Goal: Transaction & Acquisition: Book appointment/travel/reservation

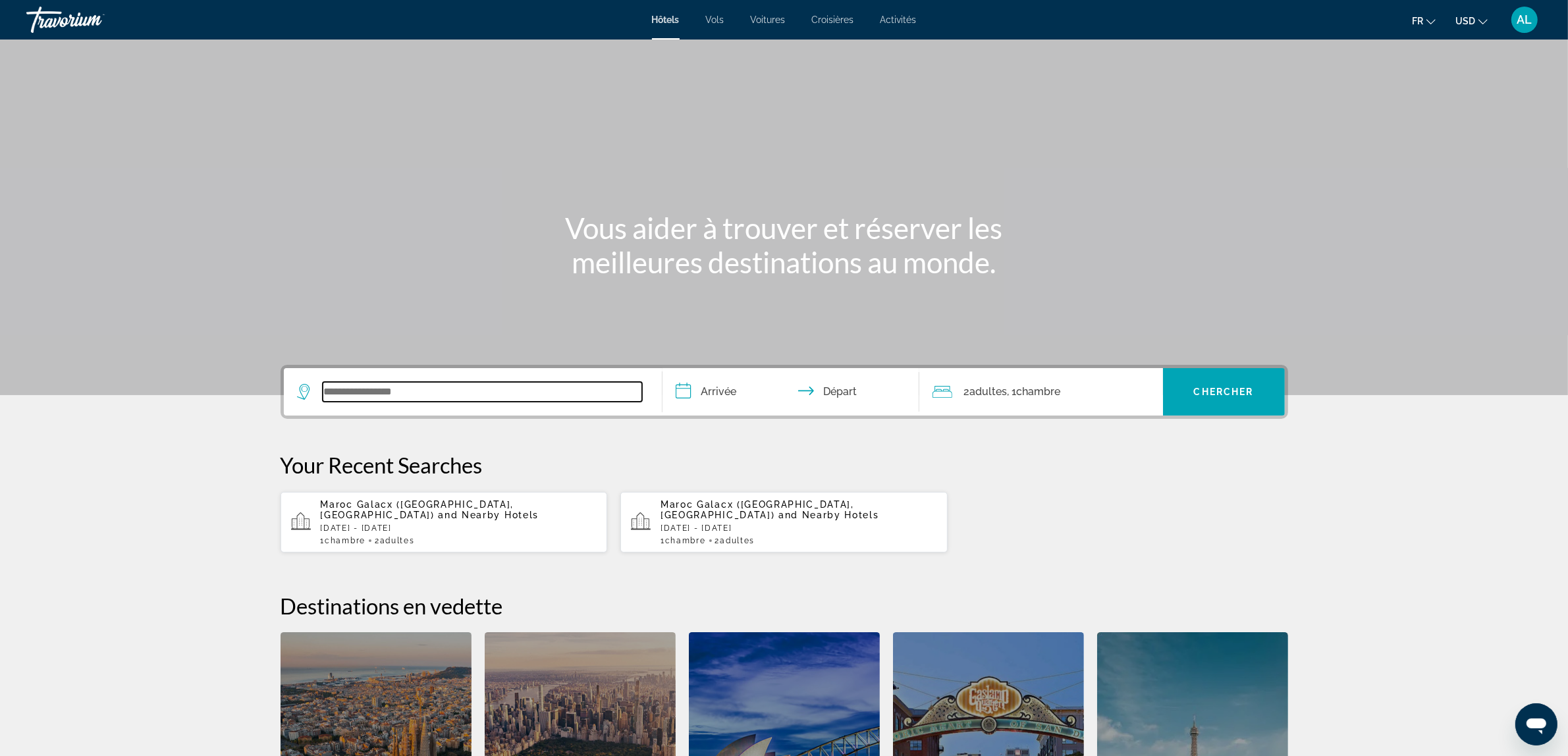
click at [403, 389] on input "Search widget" at bounding box center [482, 391] width 319 height 20
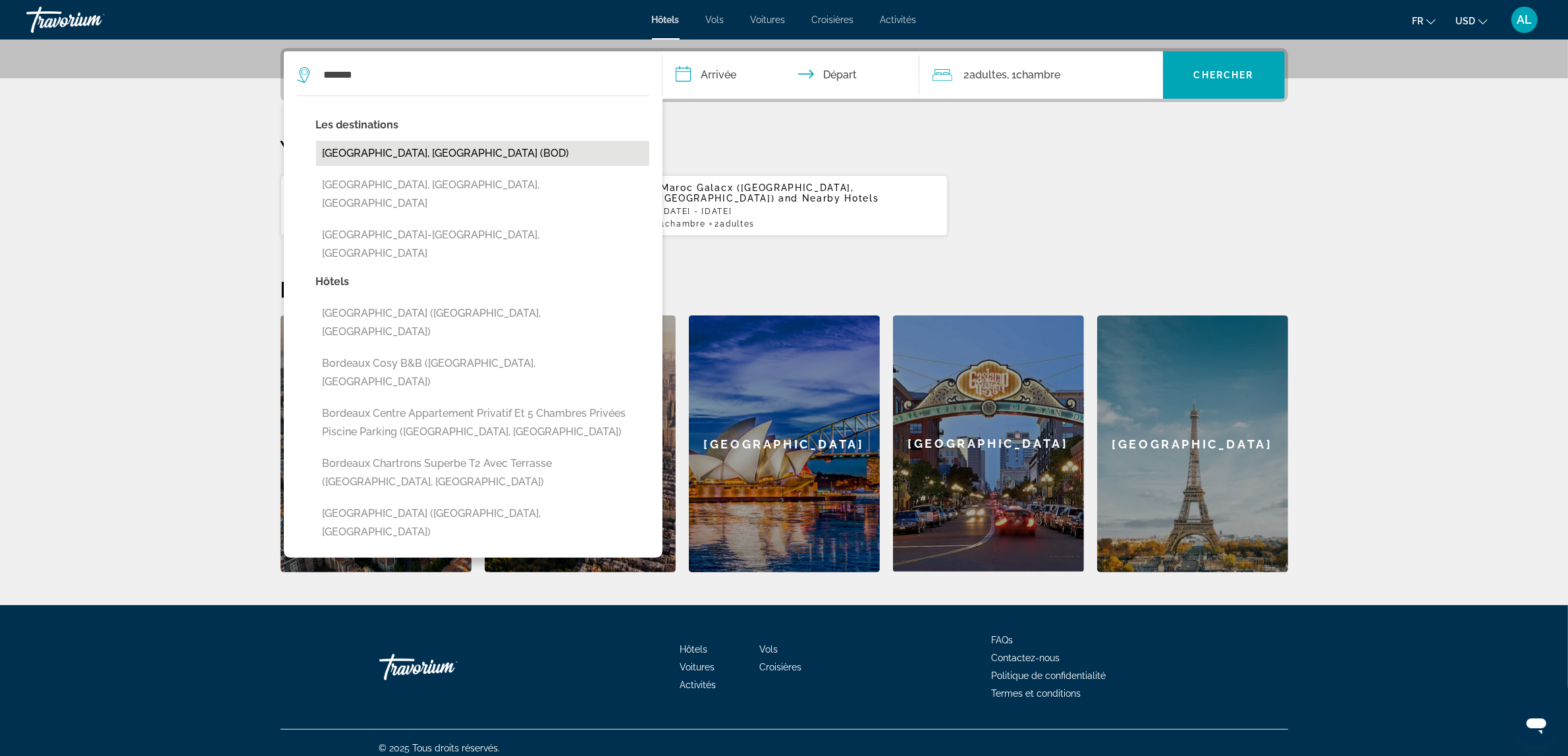
click at [462, 156] on button "[GEOGRAPHIC_DATA], [GEOGRAPHIC_DATA] (BOD)" at bounding box center [482, 154] width 333 height 25
type input "**********"
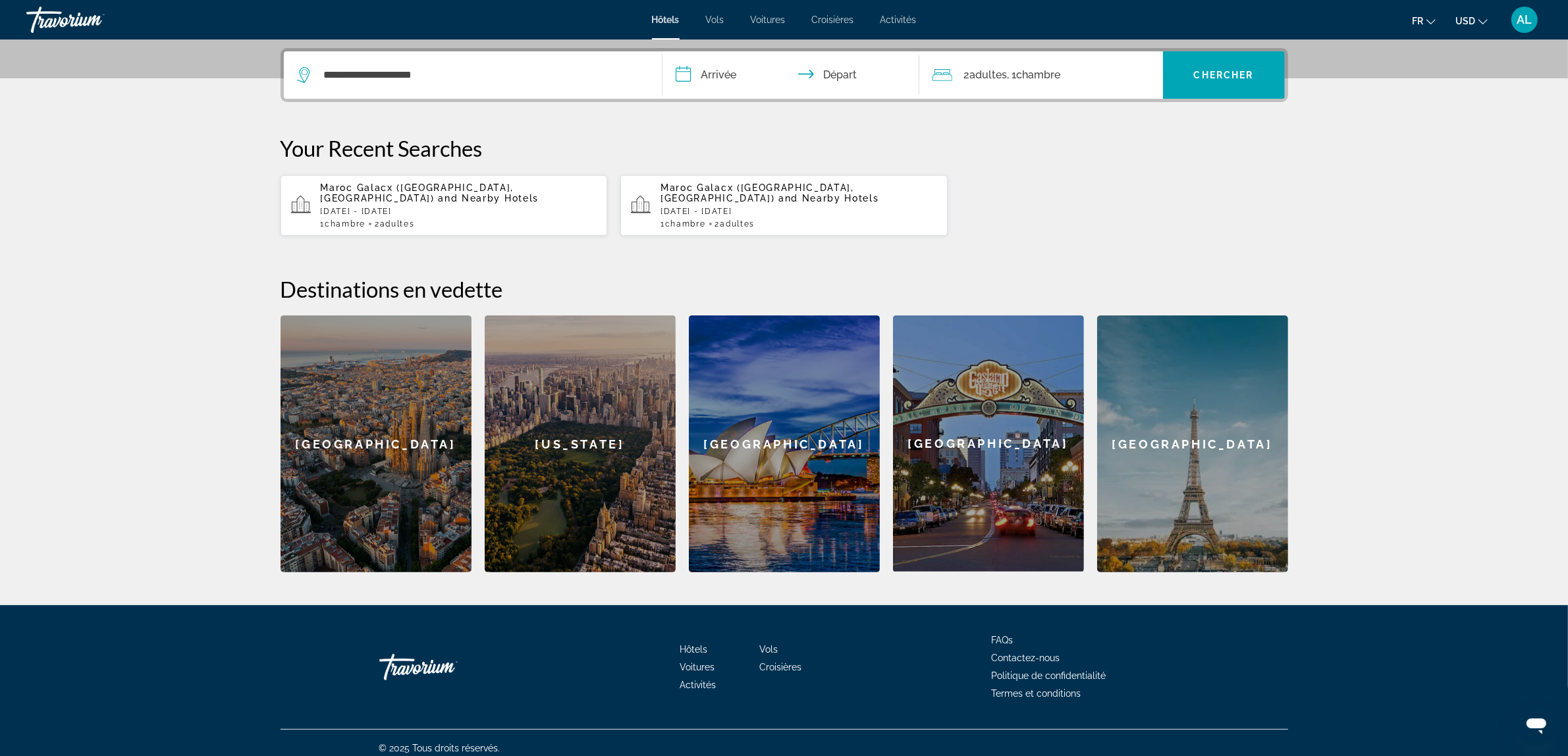
click at [723, 82] on input "**********" at bounding box center [794, 77] width 262 height 51
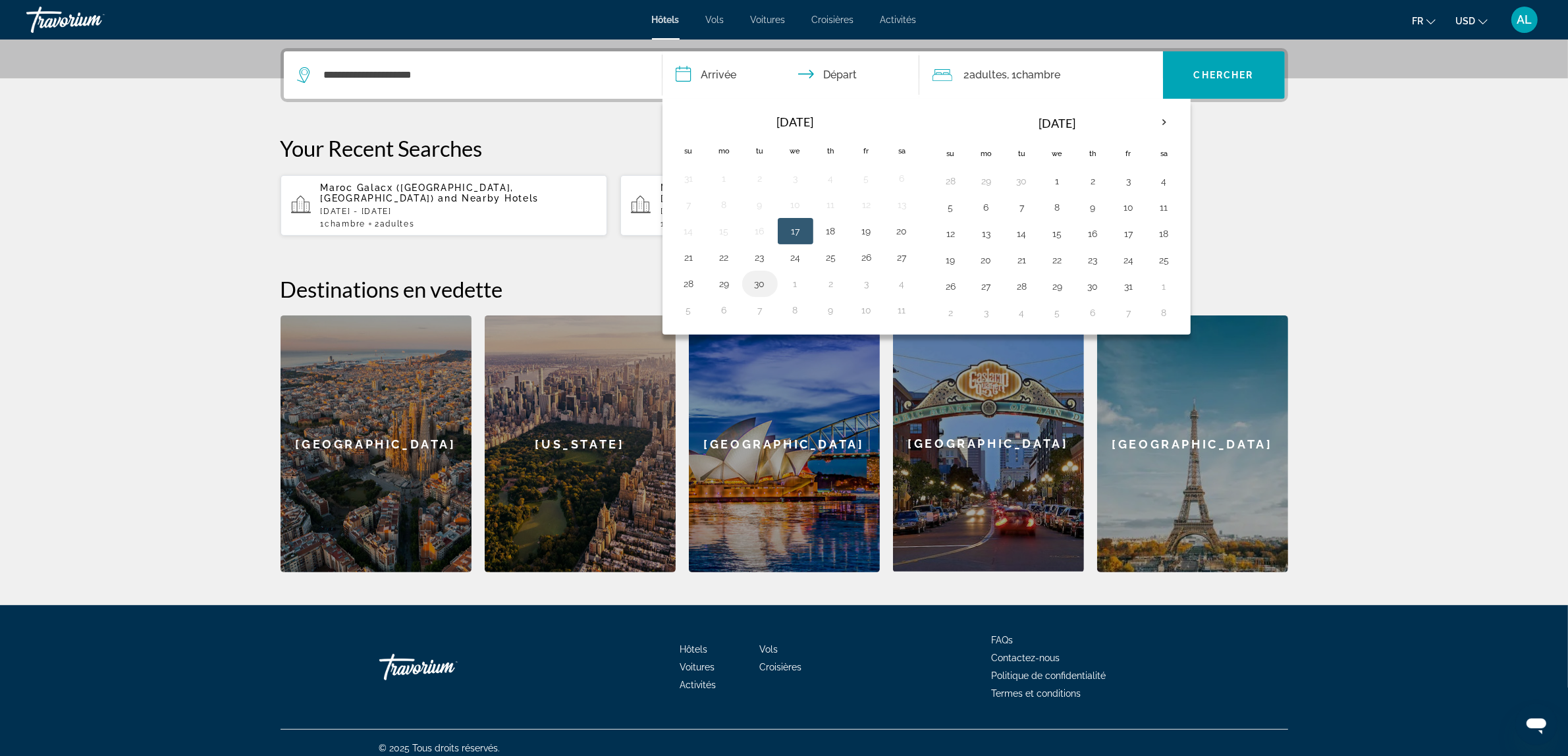
click at [753, 289] on button "30" at bounding box center [759, 284] width 21 height 19
click at [983, 208] on button "6" at bounding box center [987, 208] width 21 height 19
type input "**********"
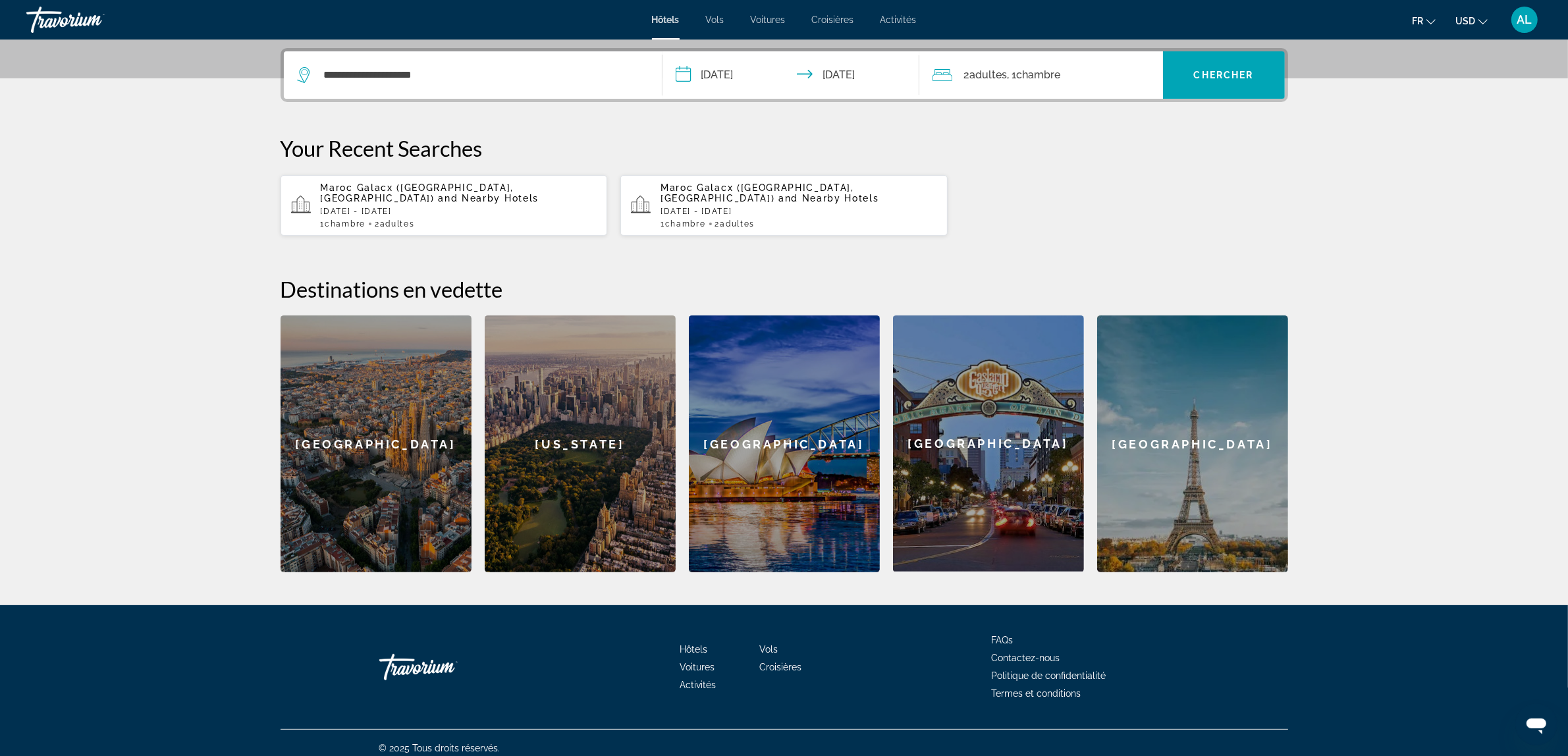
click at [1046, 74] on span "Chambre" at bounding box center [1039, 75] width 44 height 12
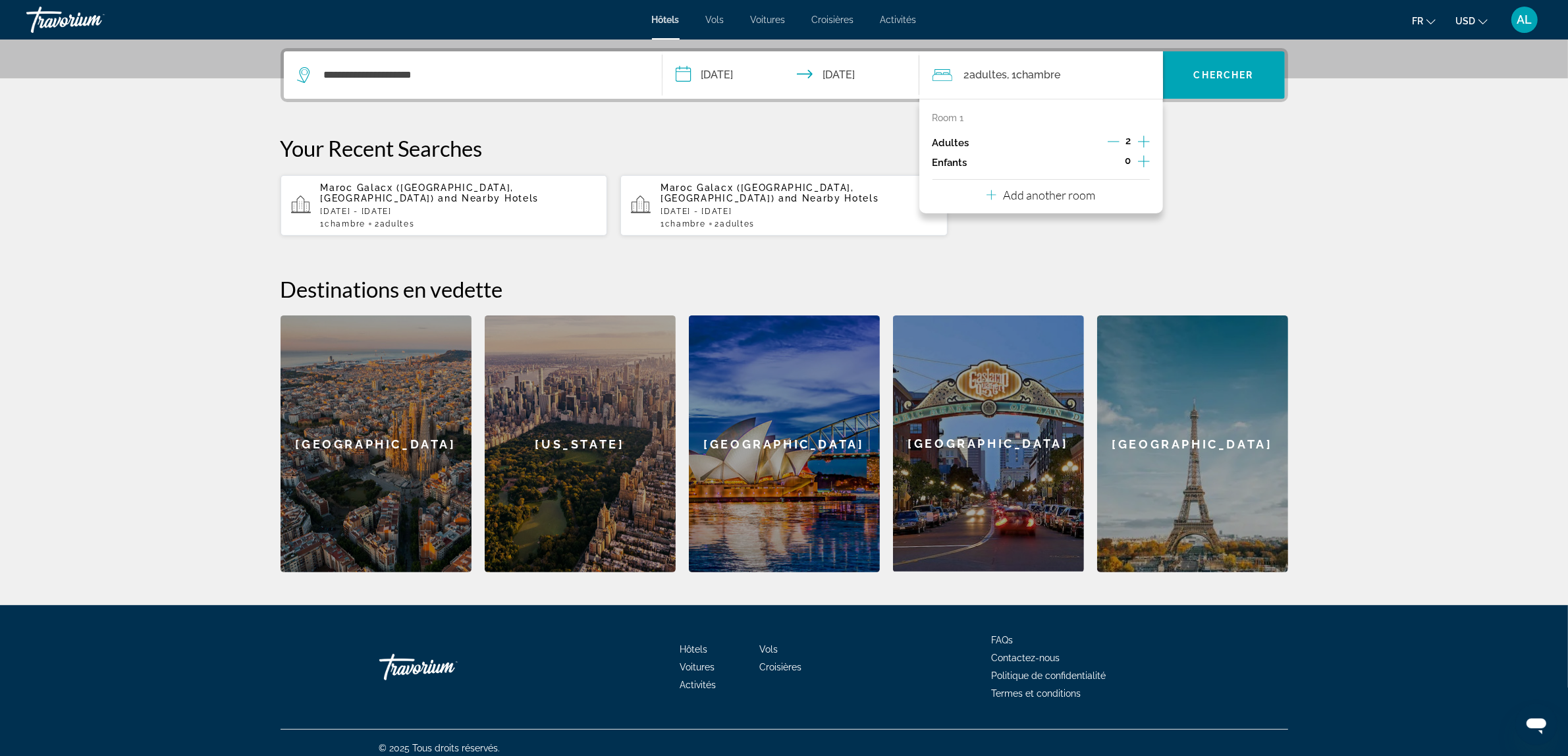
click at [1115, 141] on icon "Decrement adults" at bounding box center [1113, 141] width 12 height 1
click at [1204, 74] on span "Chercher" at bounding box center [1224, 75] width 60 height 11
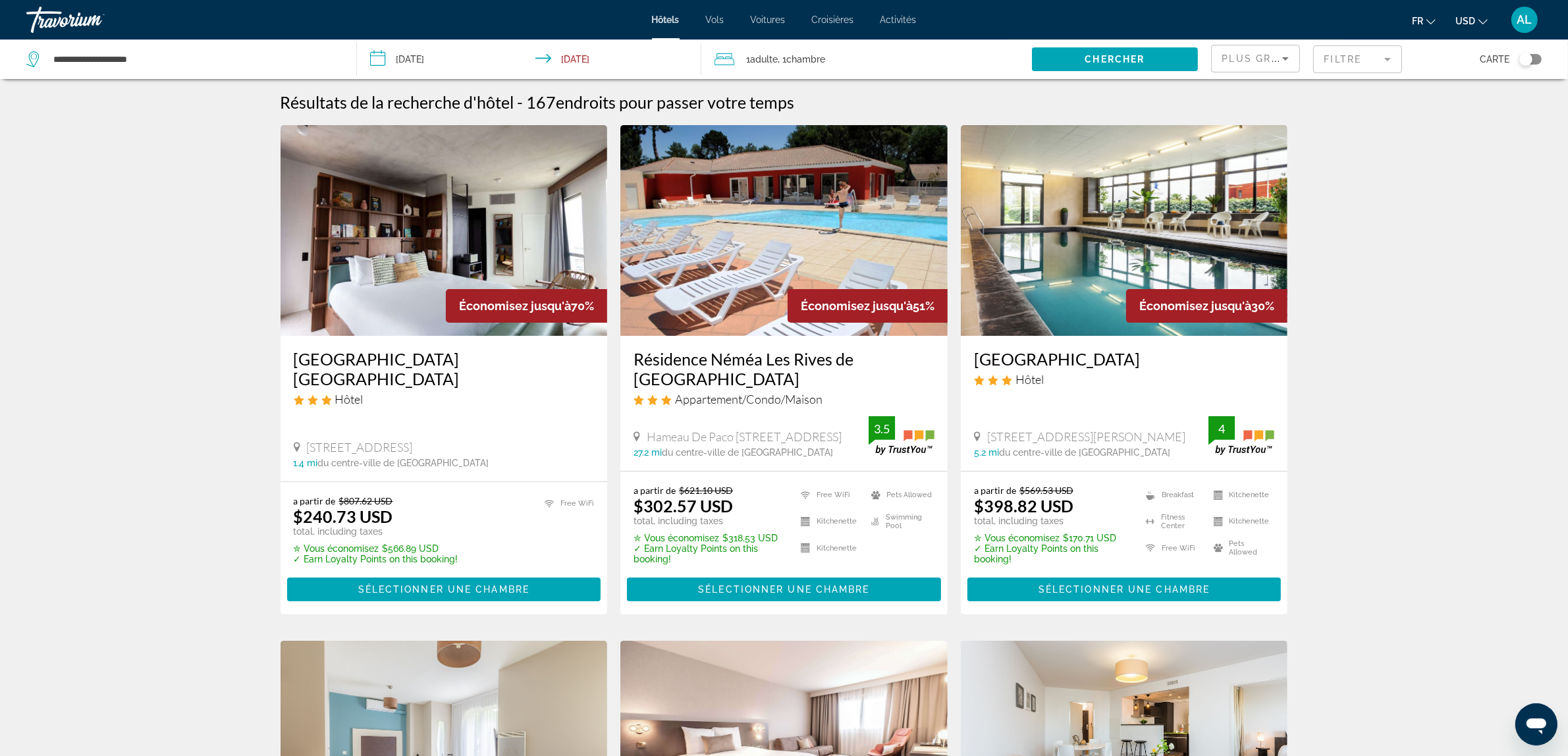
click at [344, 364] on h3 "[GEOGRAPHIC_DATA] [GEOGRAPHIC_DATA]" at bounding box center [444, 368] width 301 height 40
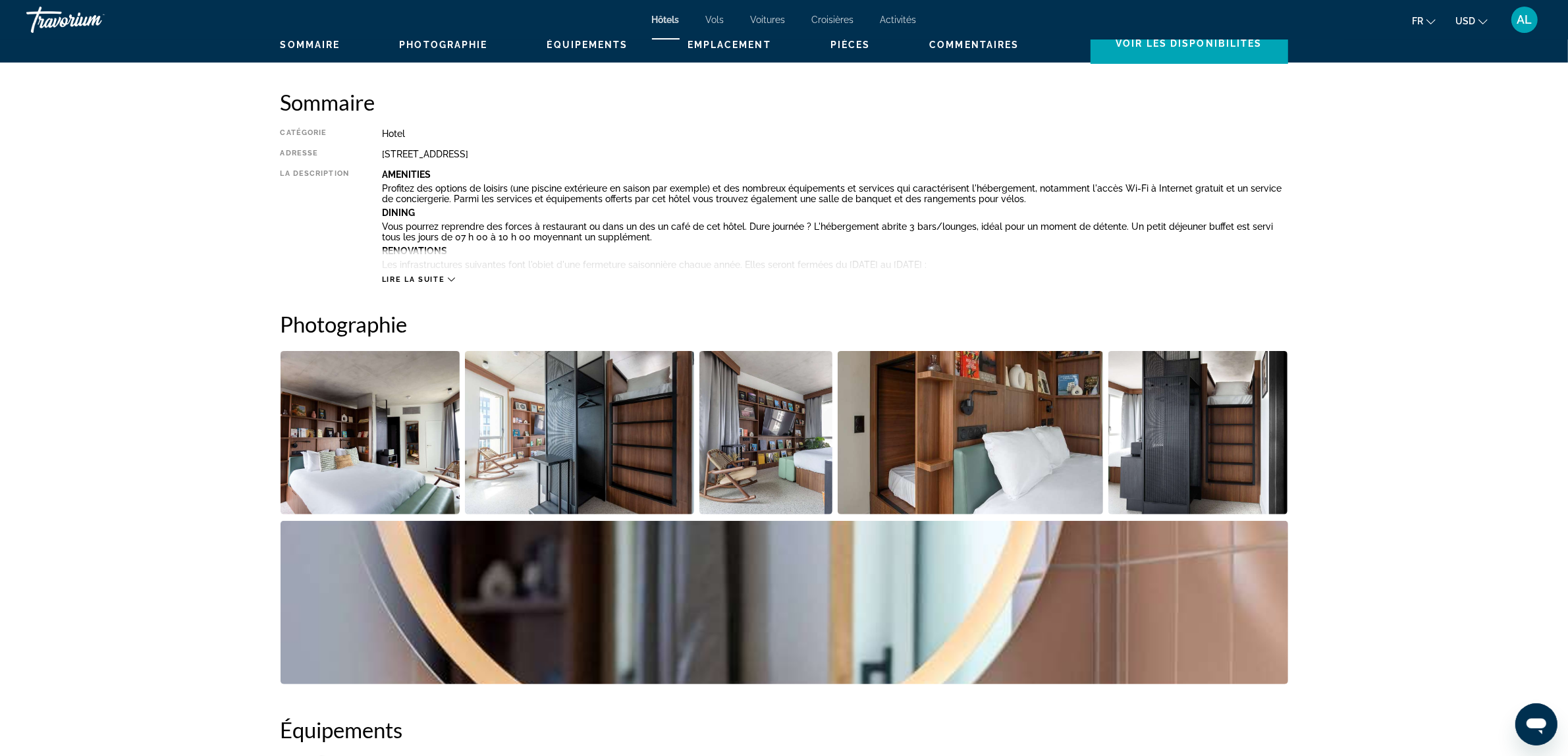
scroll to position [329, 0]
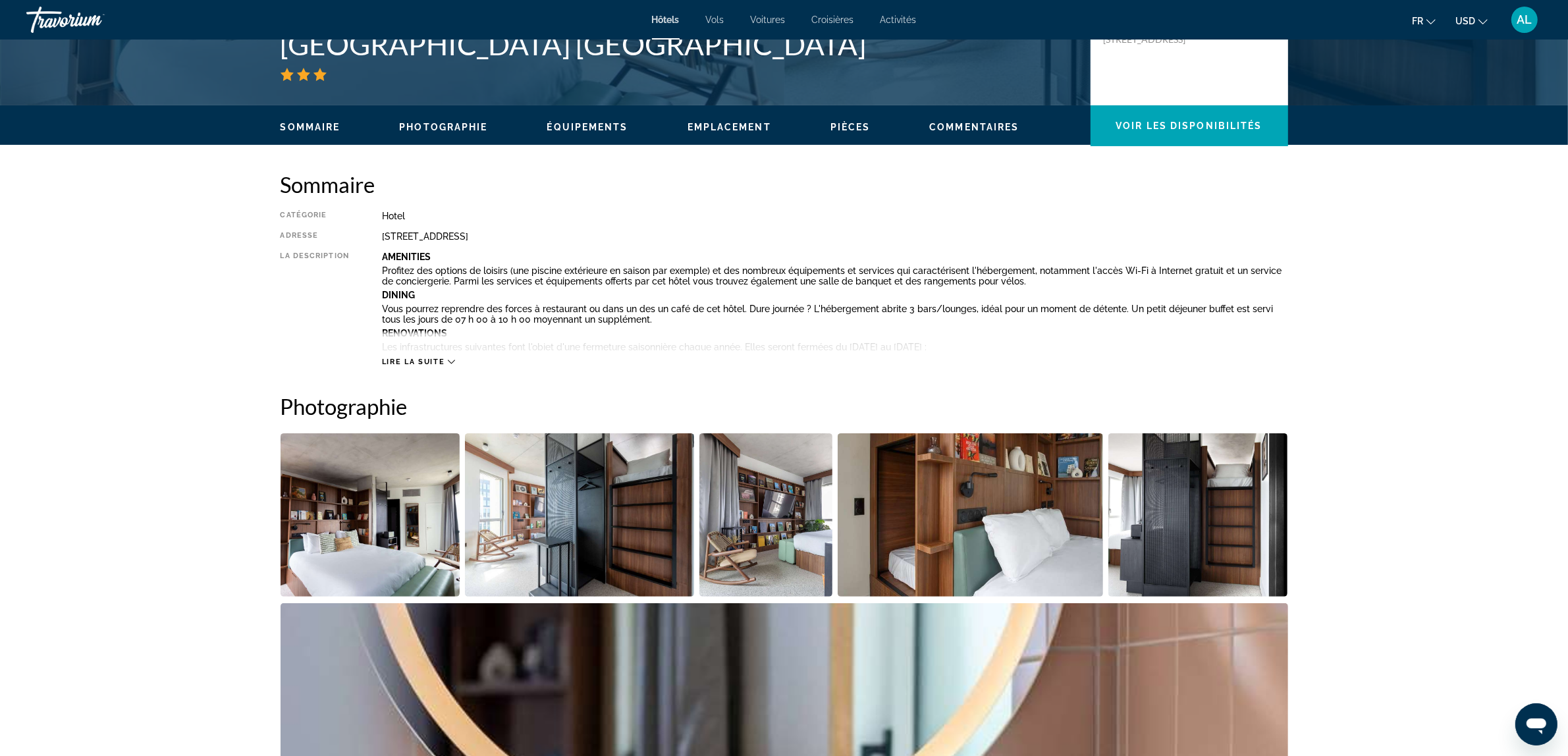
click at [432, 360] on span "Lire la suite" at bounding box center [413, 361] width 62 height 9
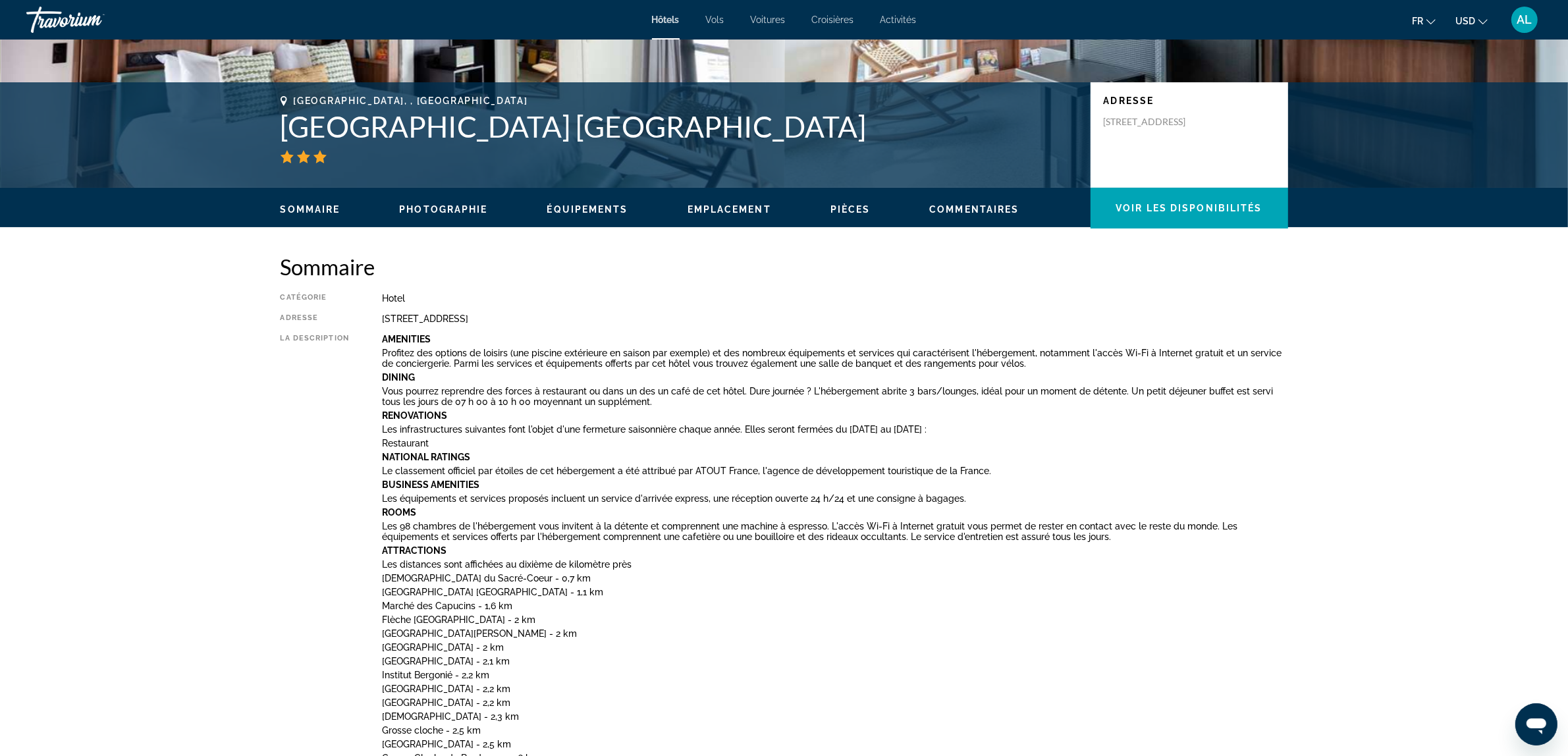
scroll to position [165, 0]
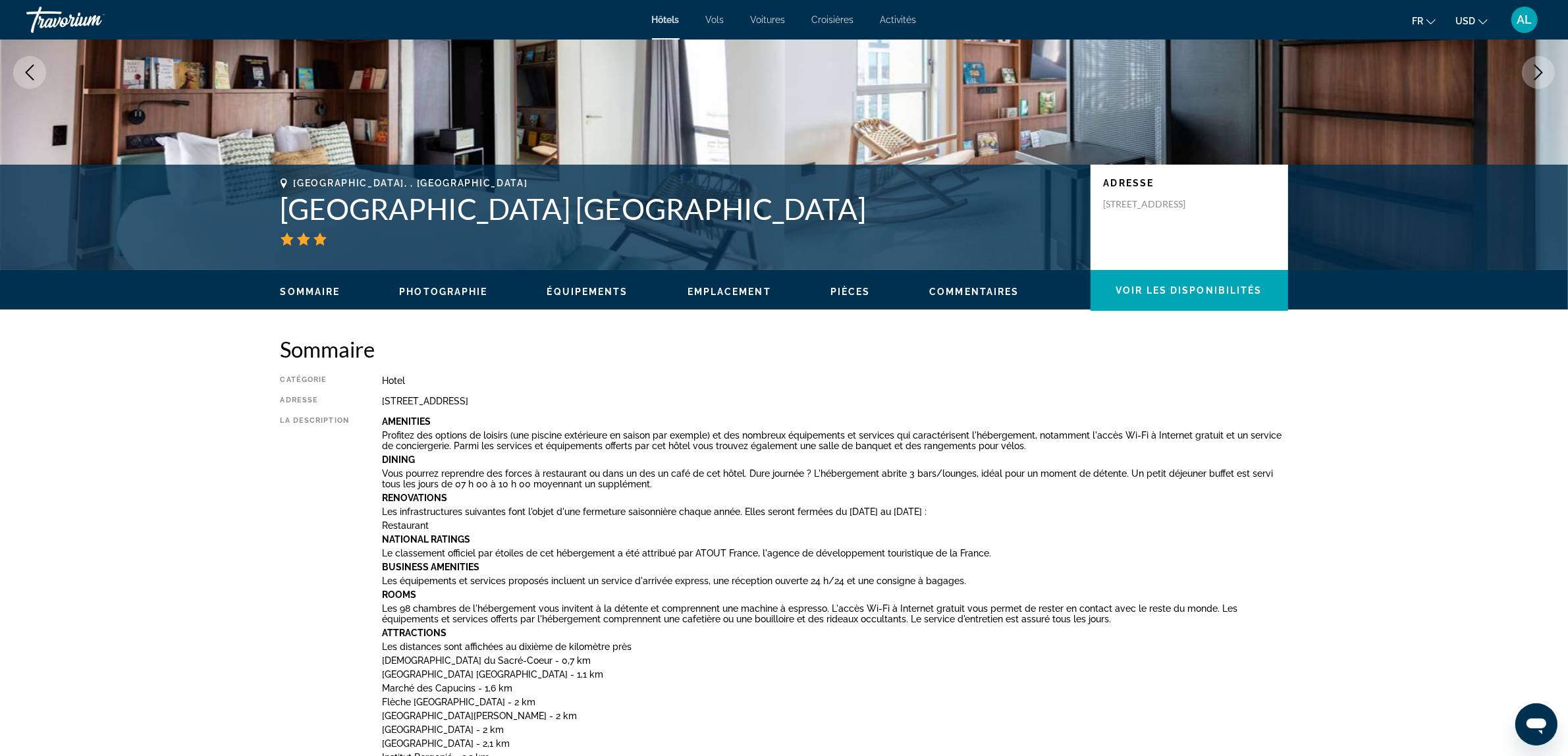
drag, startPoint x: 857, startPoint y: 212, endPoint x: 277, endPoint y: 215, distance: 580.0
click at [277, 215] on div "[GEOGRAPHIC_DATA], , [GEOGRAPHIC_DATA] JOST [GEOGRAPHIC_DATA] [GEOGRAPHIC_DATA]…" at bounding box center [784, 217] width 1061 height 79
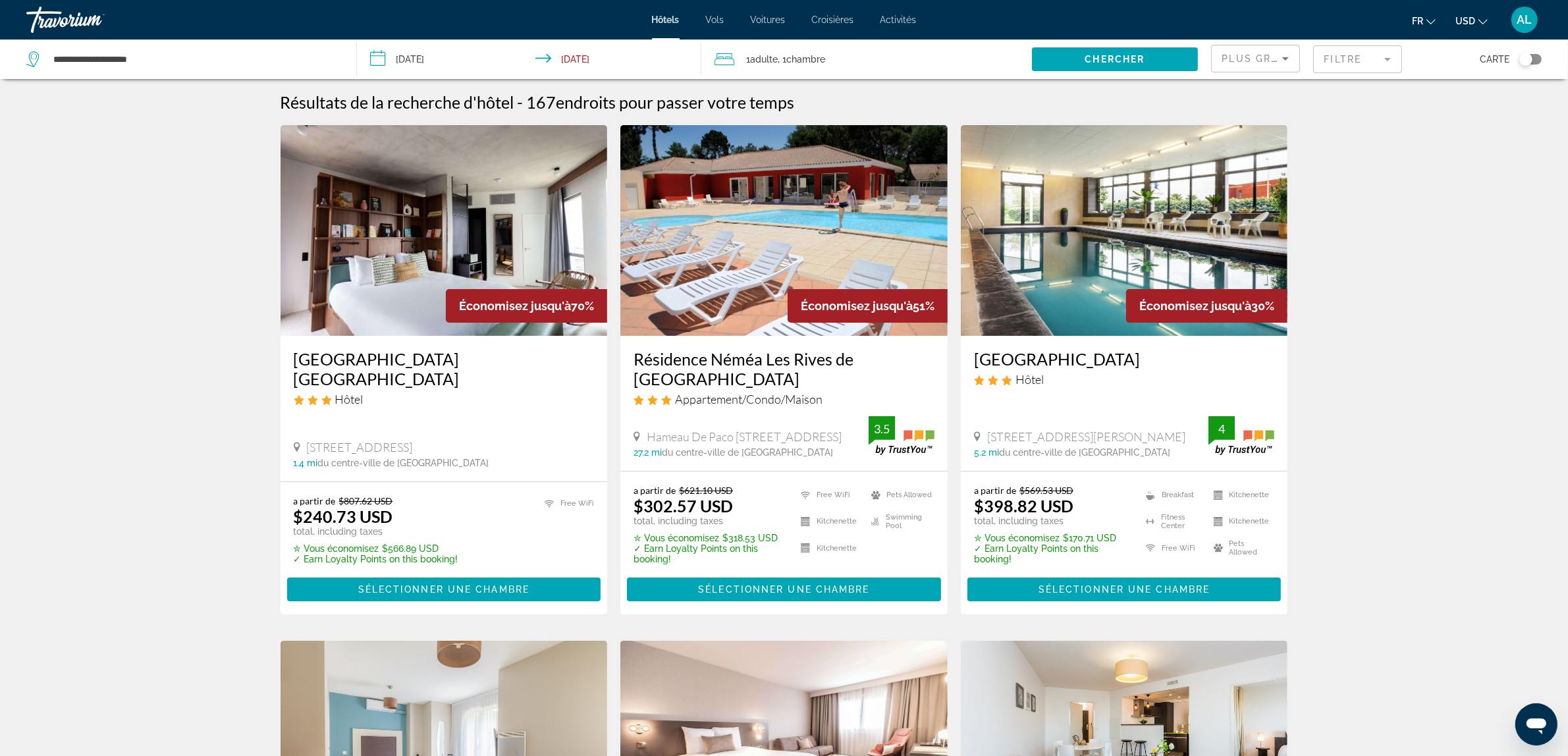
click at [745, 364] on h3 "Résidence Néméa Les Rives de [GEOGRAPHIC_DATA]" at bounding box center [784, 368] width 301 height 40
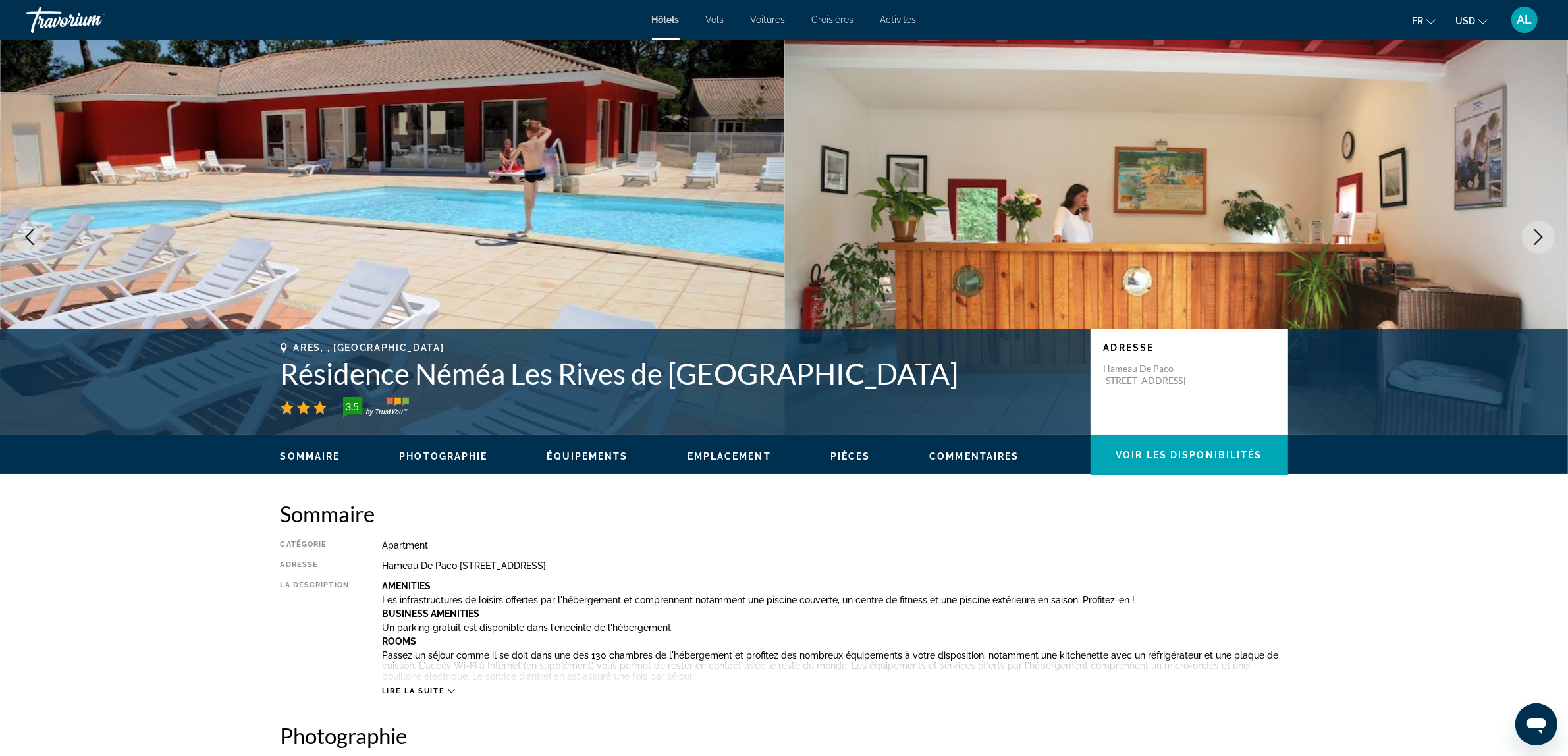
scroll to position [165, 0]
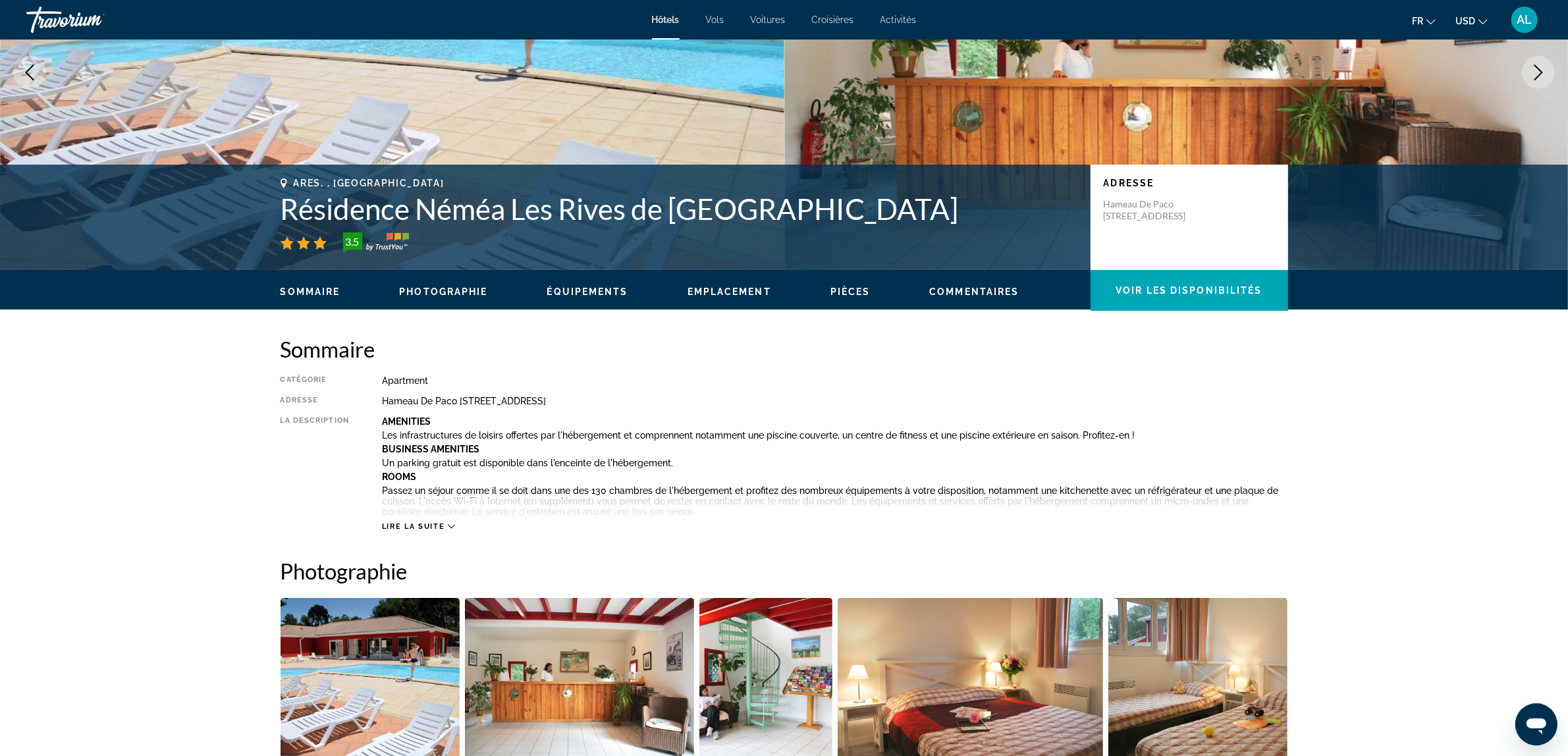
click at [436, 524] on span "Lire la suite" at bounding box center [413, 526] width 62 height 9
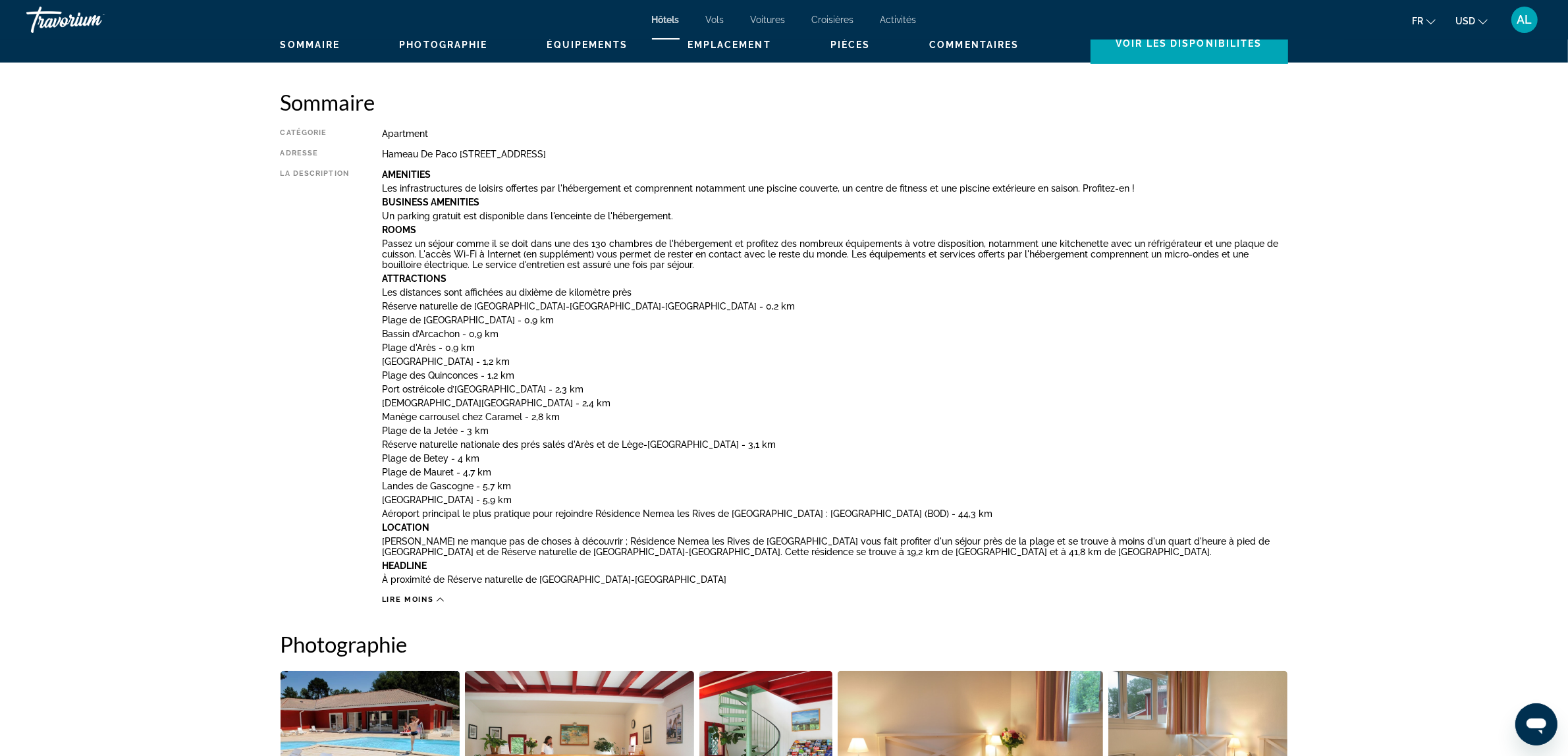
scroll to position [0, 0]
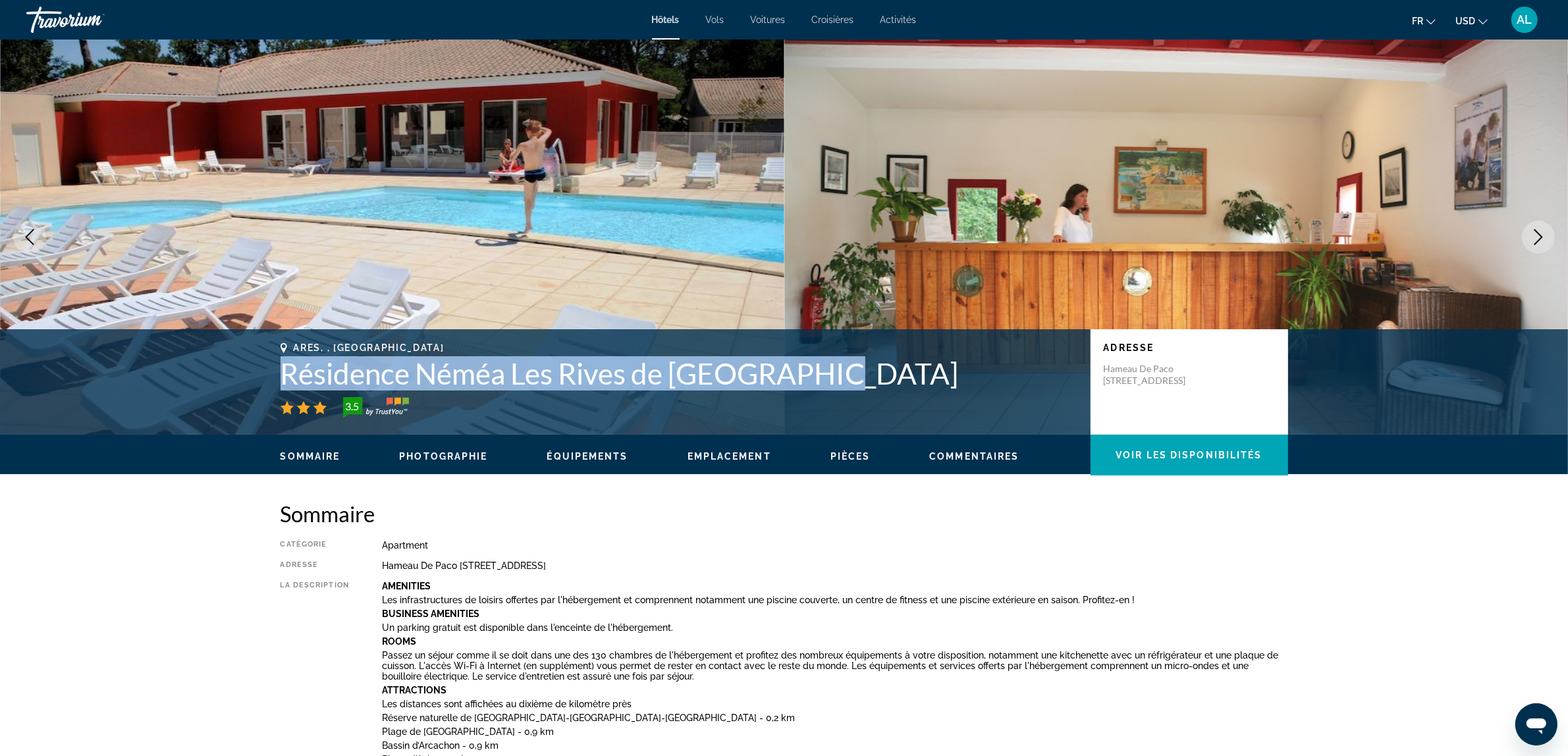
drag, startPoint x: 816, startPoint y: 379, endPoint x: 278, endPoint y: 372, distance: 538.0
click at [278, 372] on div "Ares, , [DEMOGRAPHIC_DATA] Résidence Néméa Les Rives de [GEOGRAPHIC_DATA] 3.5 A…" at bounding box center [784, 382] width 1061 height 79
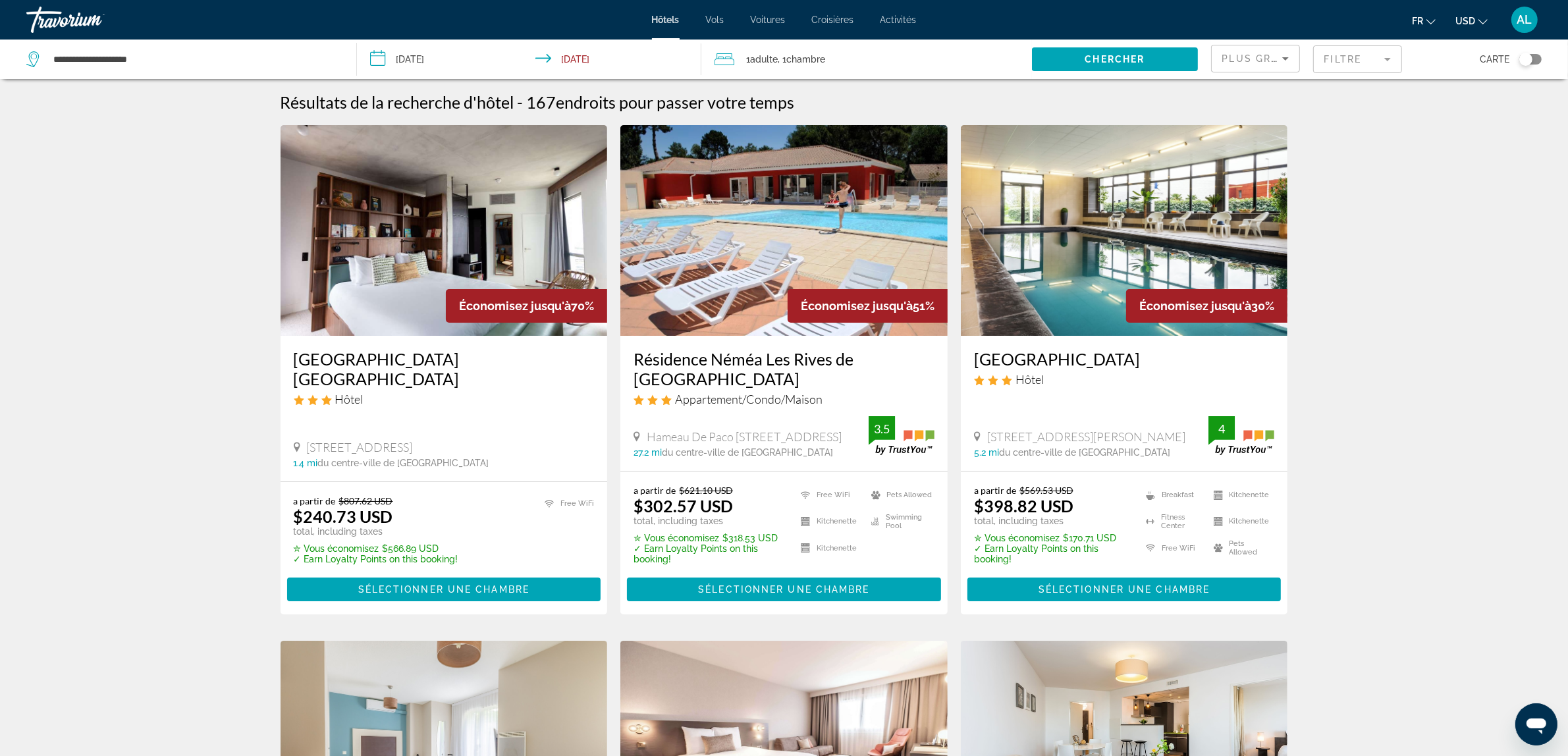
click at [926, 360] on h3 "Résidence Néméa Les Rives de [GEOGRAPHIC_DATA]" at bounding box center [784, 368] width 301 height 40
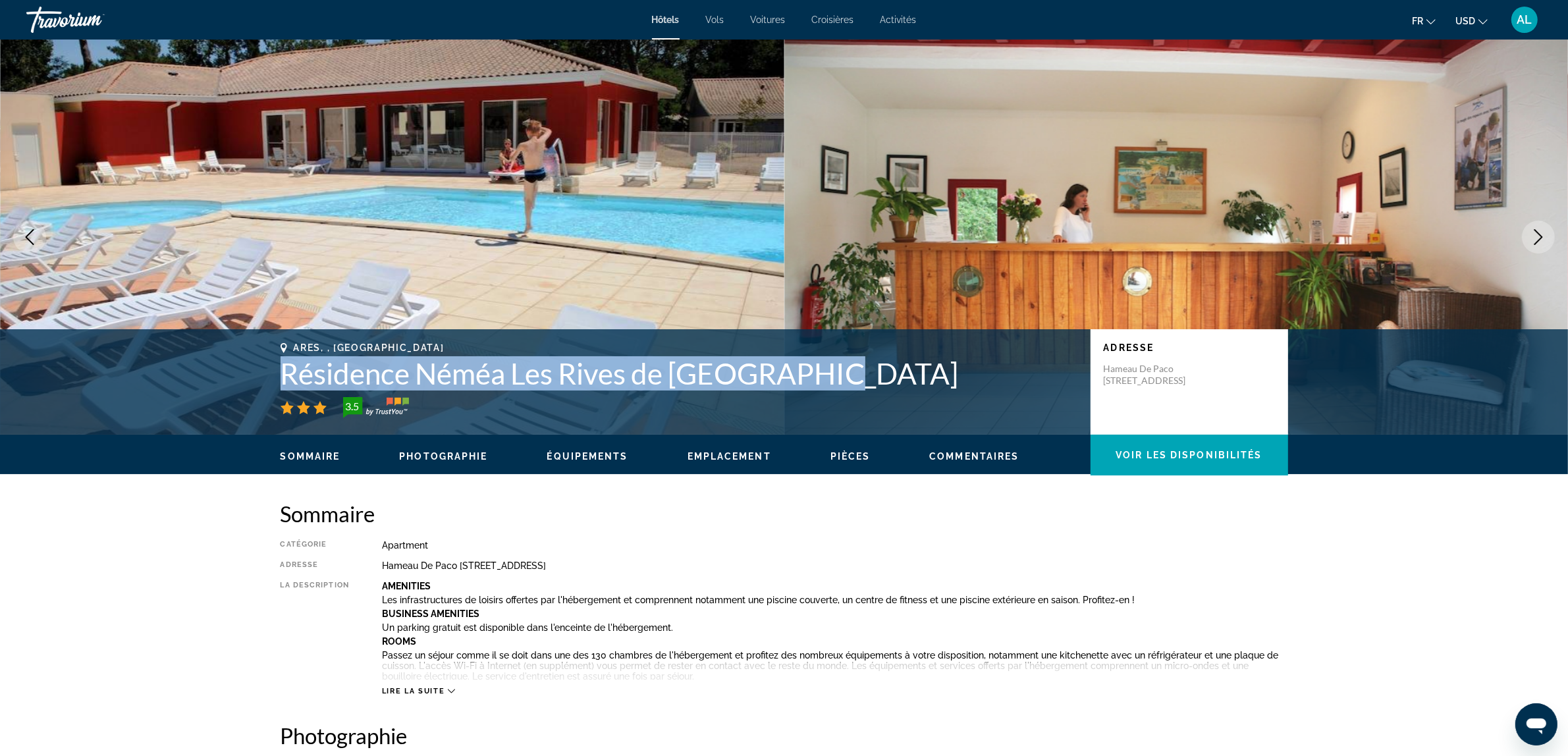
drag, startPoint x: 809, startPoint y: 377, endPoint x: 281, endPoint y: 382, distance: 528.0
click at [281, 382] on h1 "Résidence Néméa Les Rives de [GEOGRAPHIC_DATA]" at bounding box center [679, 374] width 797 height 34
copy h1 "Résidence Néméa Les Rives de [GEOGRAPHIC_DATA]"
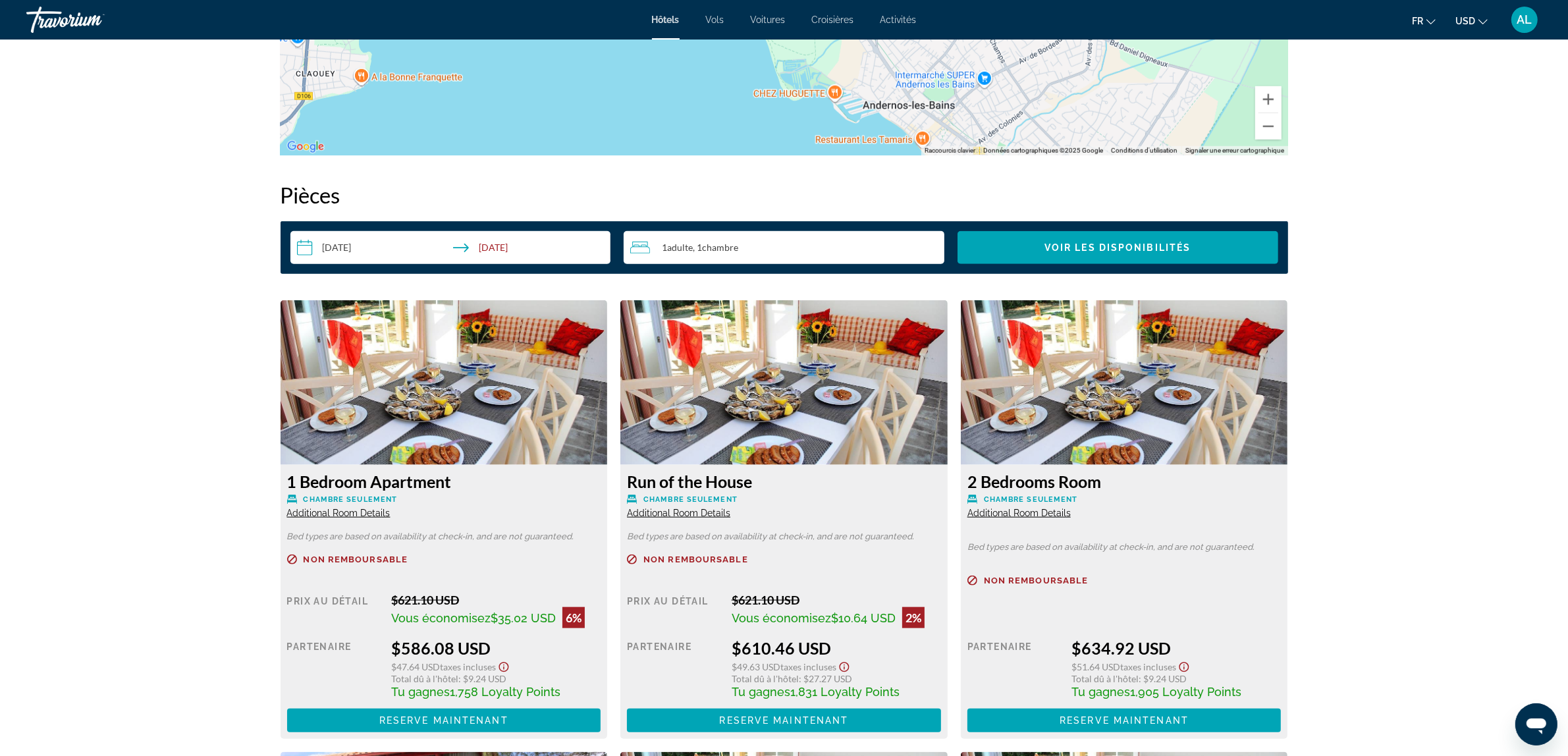
scroll to position [1317, 0]
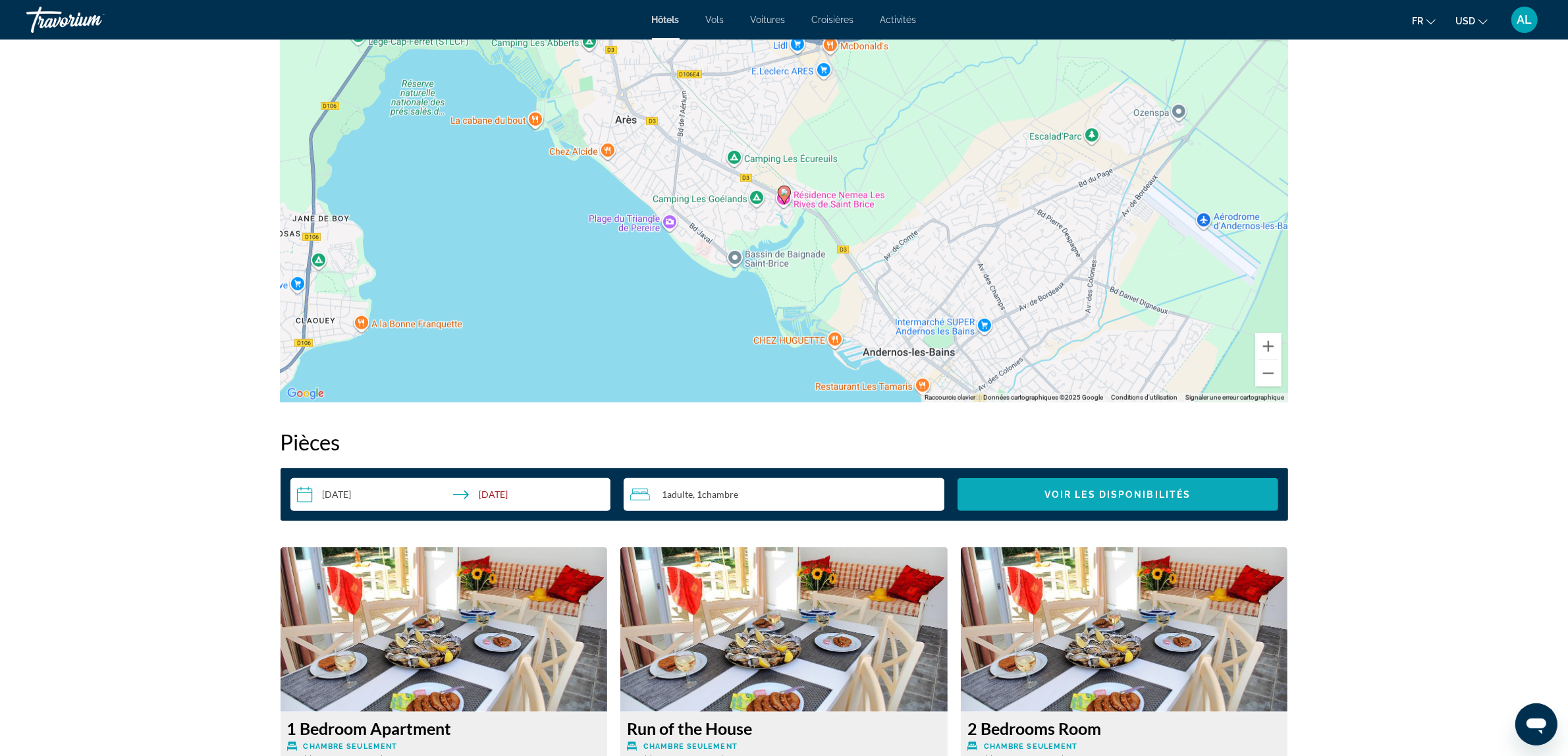
click at [1135, 495] on span "Voir les disponibilités" at bounding box center [1117, 495] width 146 height 11
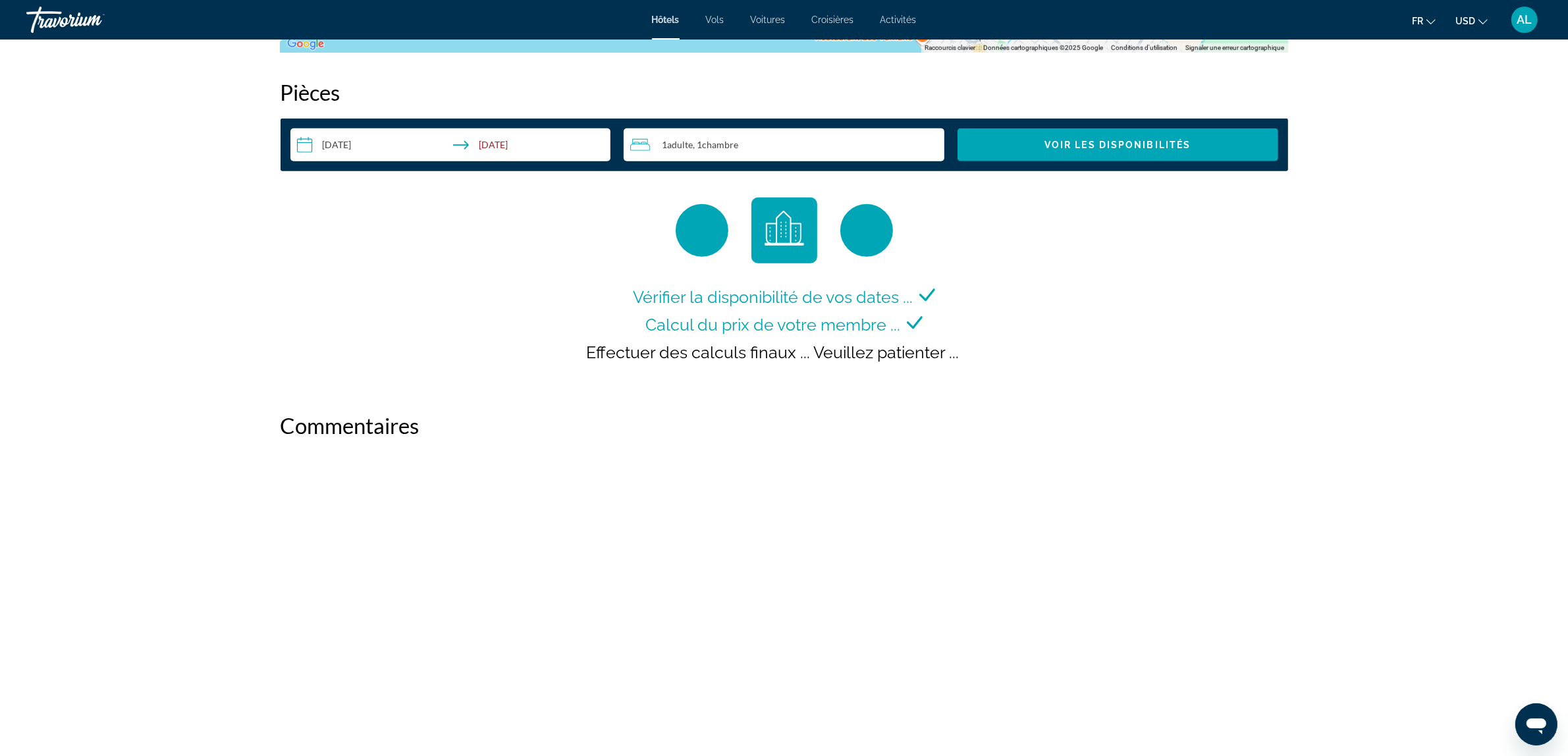
scroll to position [1584, 0]
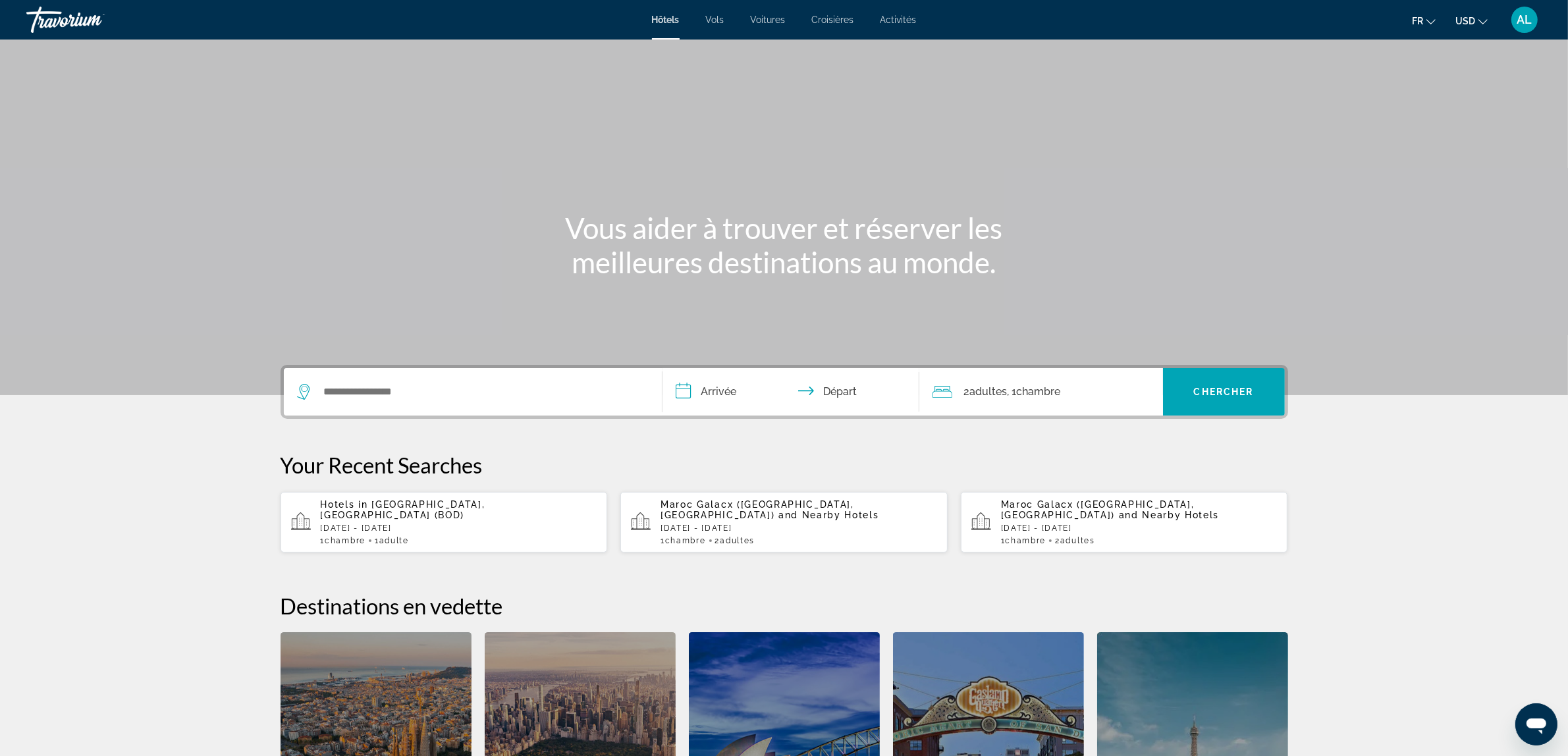
click at [532, 509] on p "Hotels in Bordeaux, France (BOD)" at bounding box center [459, 509] width 276 height 21
